Goal: Information Seeking & Learning: Learn about a topic

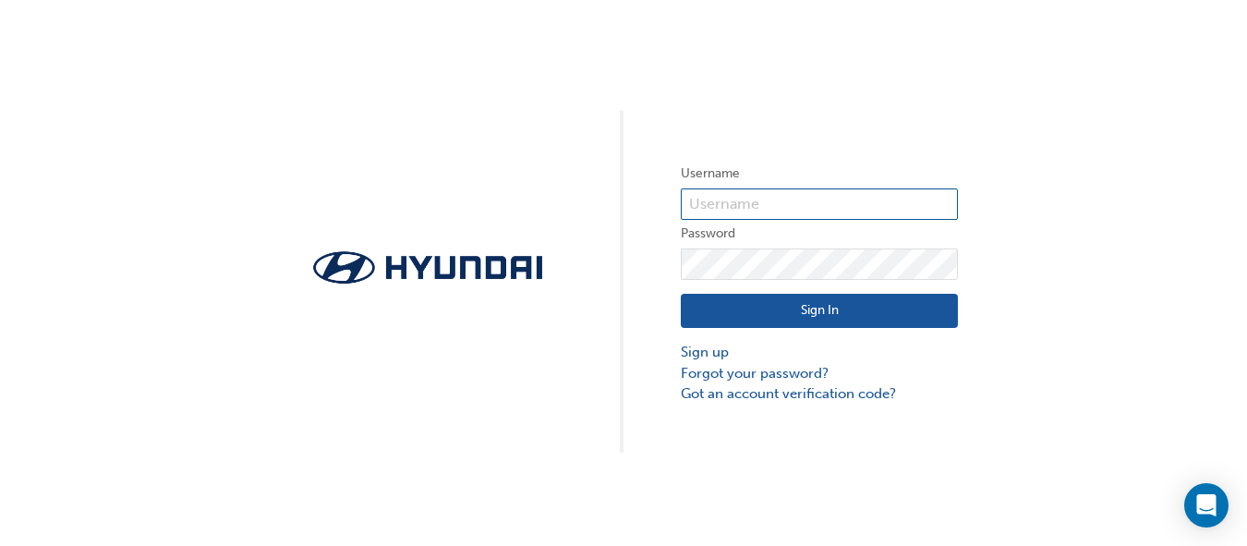
click at [723, 197] on input "text" at bounding box center [819, 203] width 277 height 31
type input "29849"
click at [818, 307] on button "Sign In" at bounding box center [819, 311] width 277 height 35
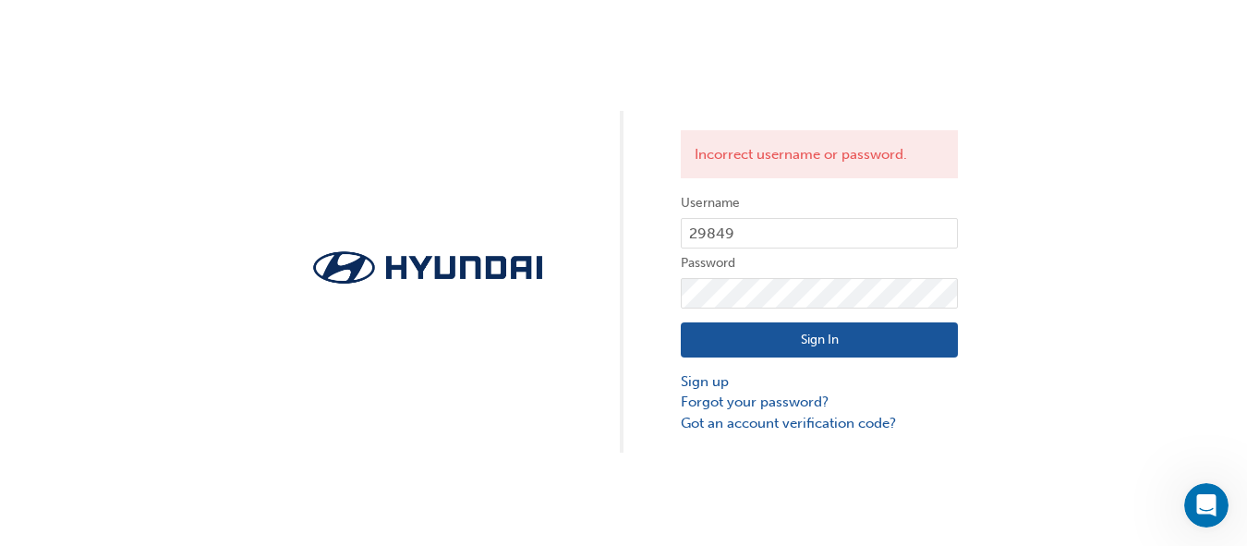
click at [804, 339] on button "Sign In" at bounding box center [819, 339] width 277 height 35
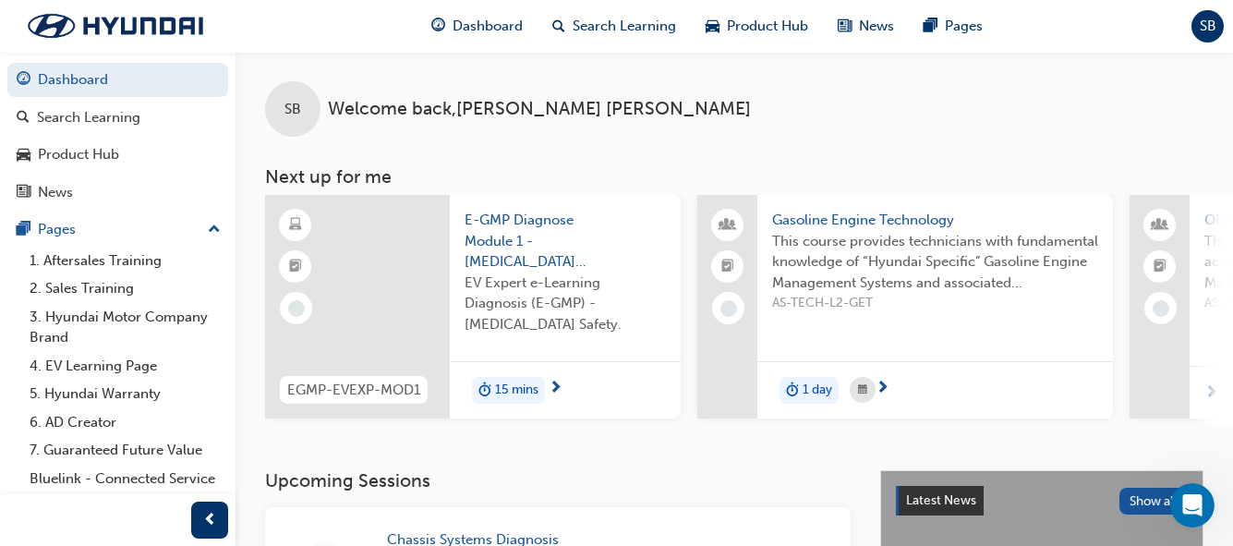
click at [530, 386] on span "15 mins" at bounding box center [516, 390] width 43 height 21
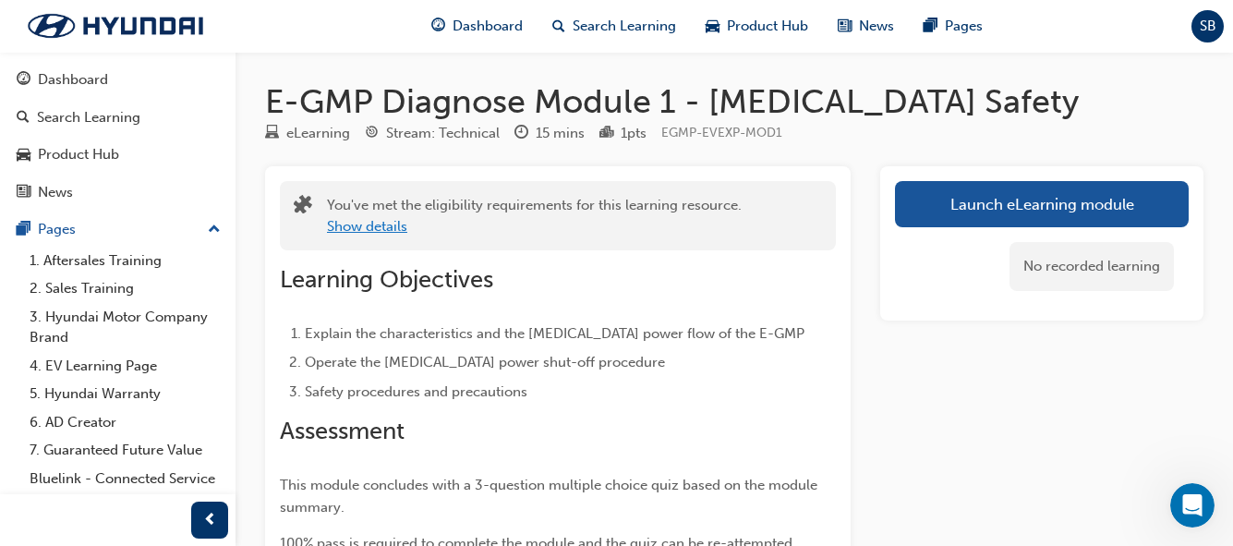
click at [394, 228] on button "Show details" at bounding box center [367, 226] width 80 height 21
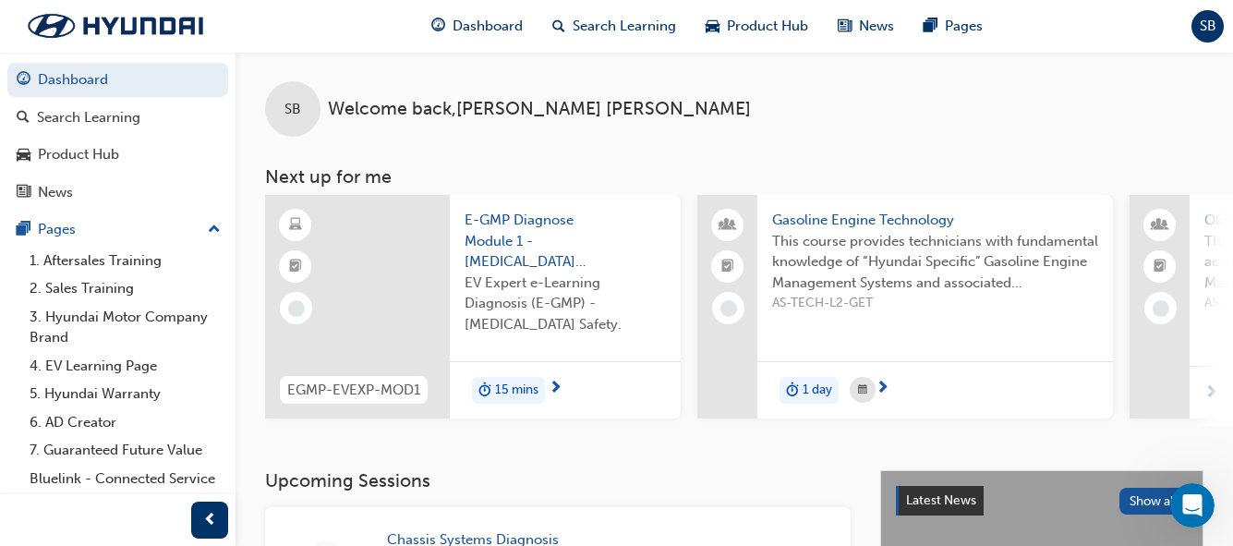
click at [808, 385] on span "1 day" at bounding box center [818, 390] width 30 height 21
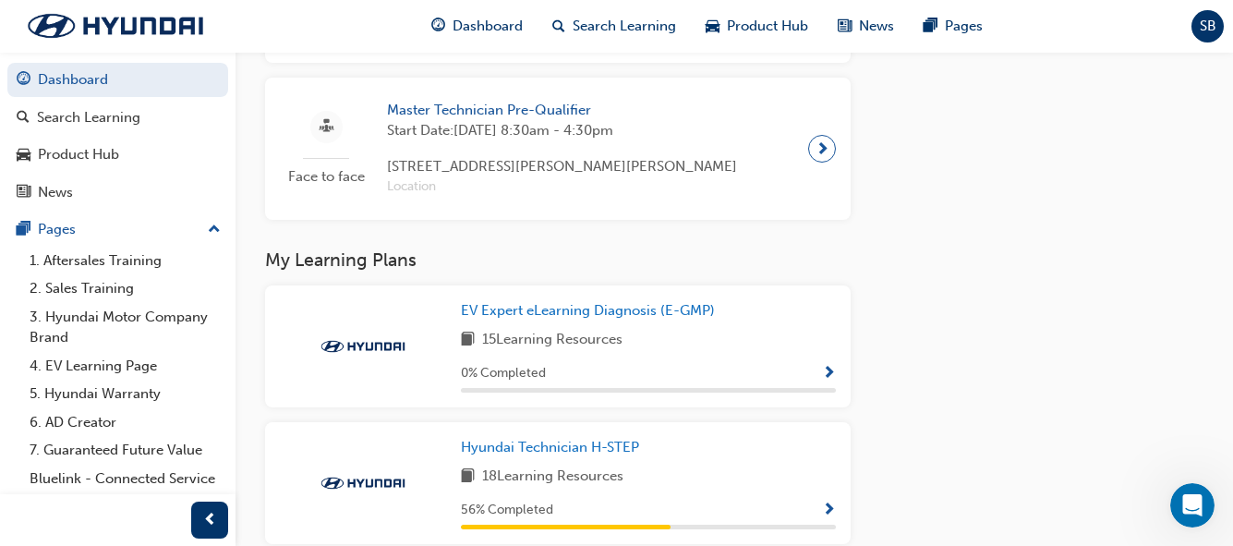
scroll to position [1201, 0]
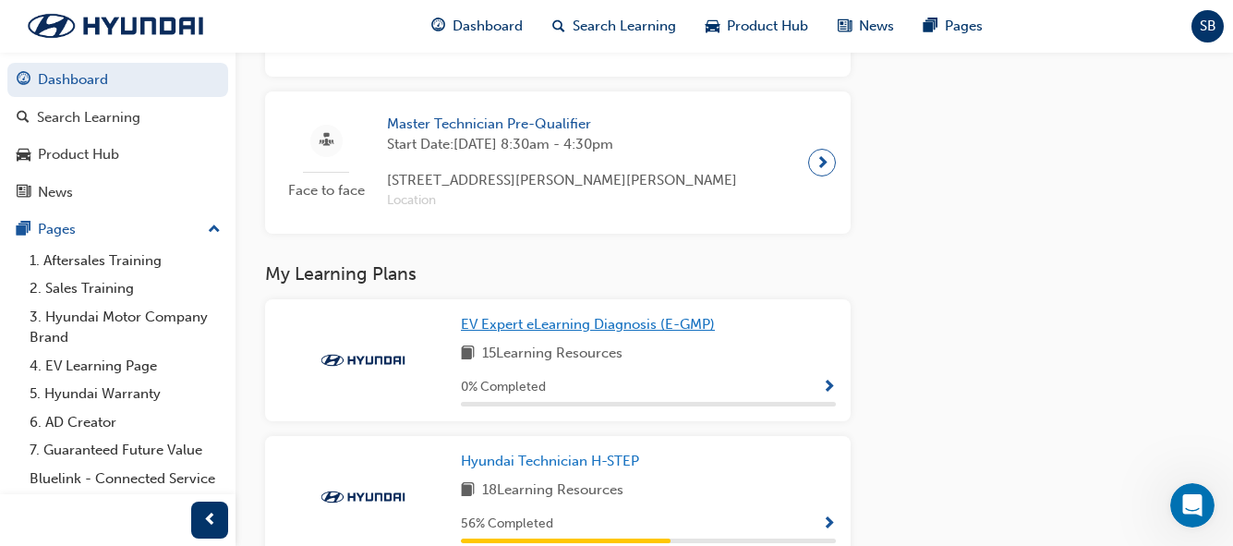
click at [546, 332] on span "EV Expert eLearning Diagnosis (E-GMP)" at bounding box center [588, 324] width 254 height 17
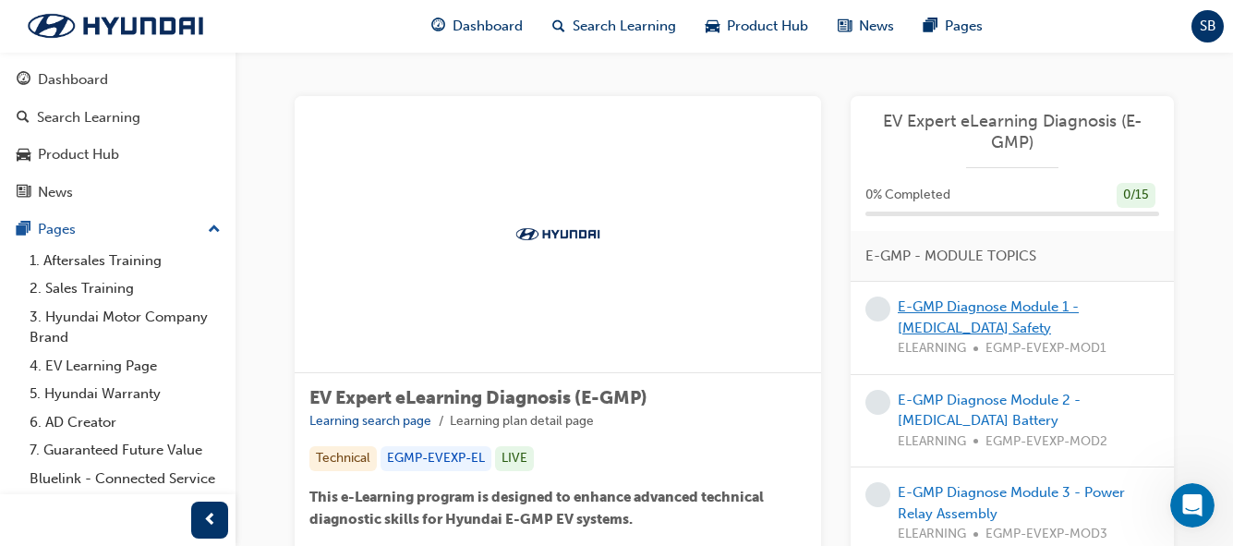
click at [952, 304] on link "E-GMP Diagnose Module 1 - [MEDICAL_DATA] Safety" at bounding box center [988, 317] width 181 height 38
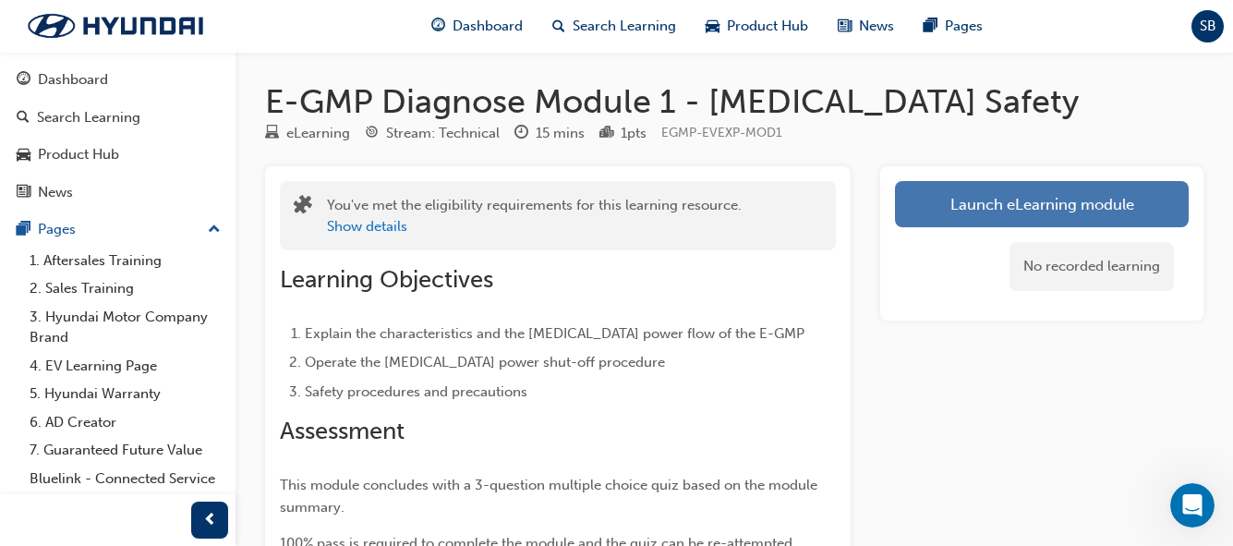
click at [947, 212] on link "Launch eLearning module" at bounding box center [1042, 204] width 294 height 46
